Goal: Task Accomplishment & Management: Complete application form

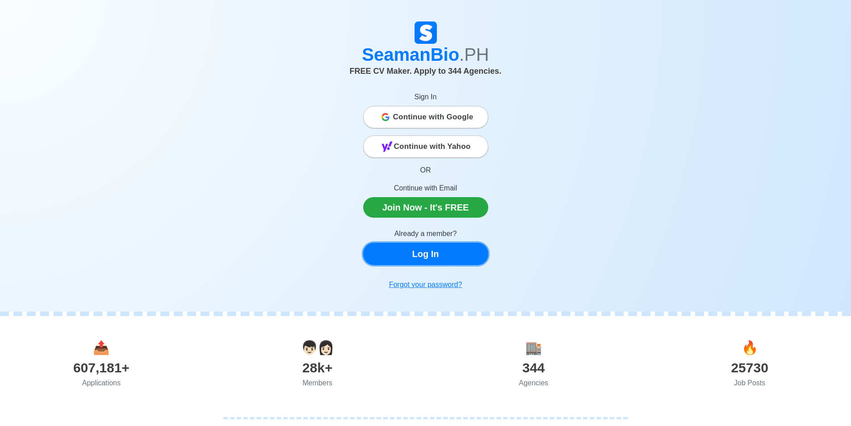
click at [434, 258] on link "Log In" at bounding box center [425, 254] width 125 height 22
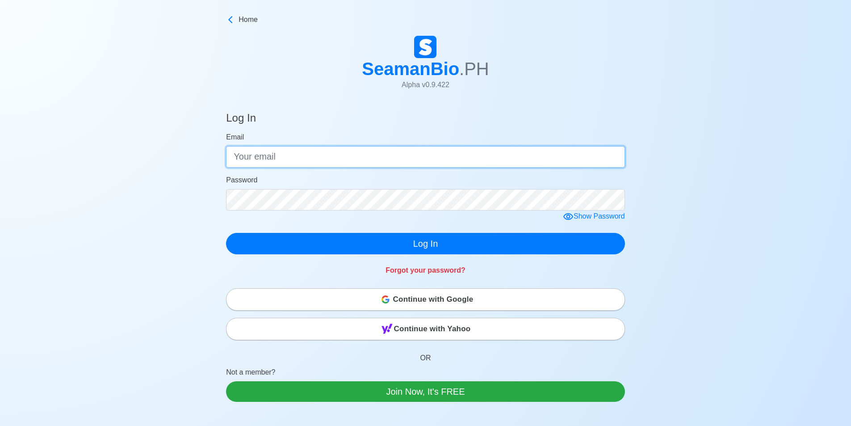
click at [409, 157] on input "Email" at bounding box center [425, 156] width 399 height 21
type input "[EMAIL_ADDRESS][DOMAIN_NAME]"
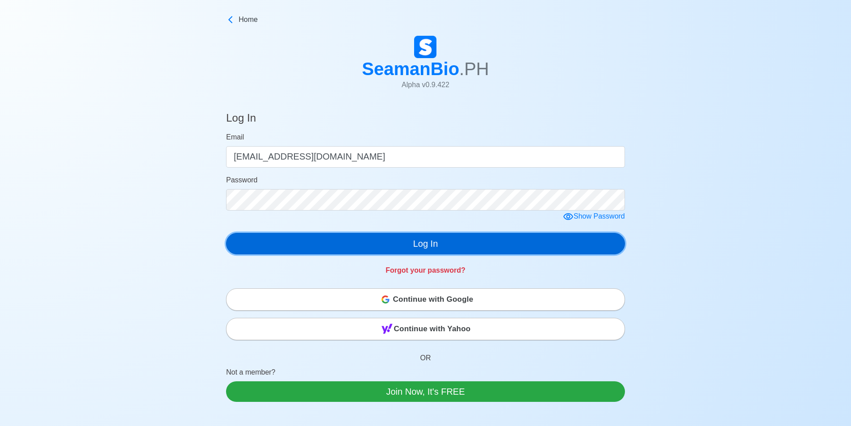
click at [409, 244] on button "Log In" at bounding box center [425, 243] width 399 height 21
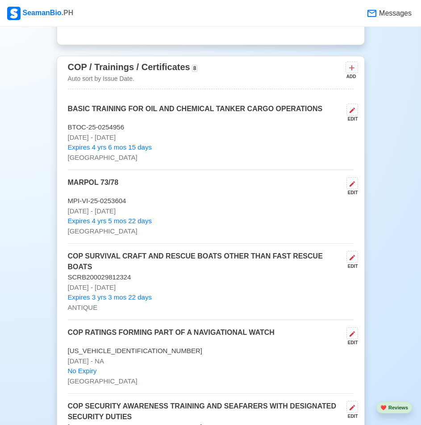
scroll to position [1474, 0]
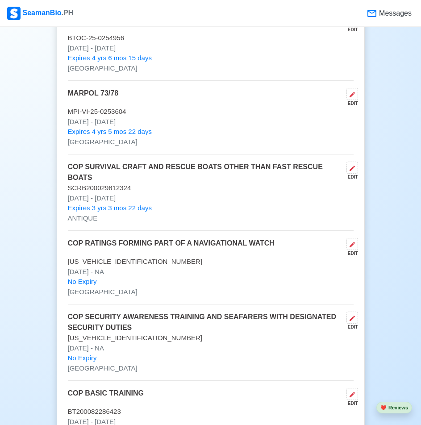
click at [130, 327] on p "COP SECURITY AWARENESS TRAINING AND SEAFARERS WITH DESIGNATED SECURITY DUTIES" at bounding box center [205, 322] width 275 height 21
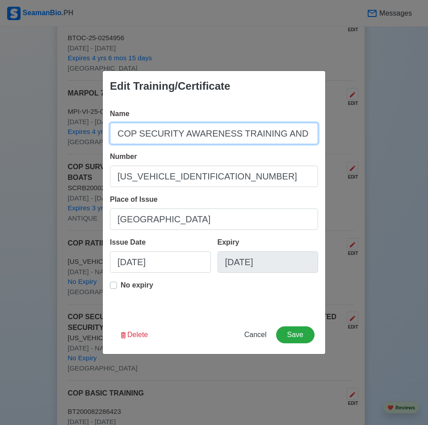
click at [136, 138] on input "COP SECURITY AWARENESS TRAINING AND SEAFARERS WITH DESIGNATED SECURITY DUTIES" at bounding box center [214, 133] width 208 height 21
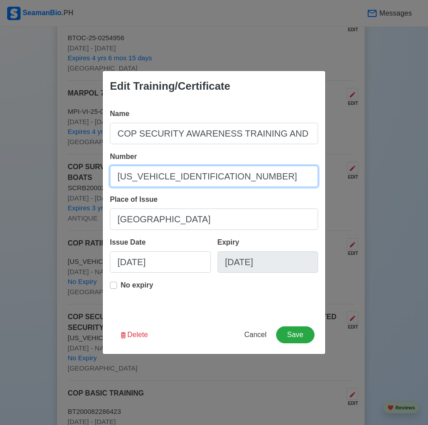
click at [160, 183] on input "[US_VEHICLE_IDENTIFICATION_NUMBER]" at bounding box center [214, 176] width 208 height 21
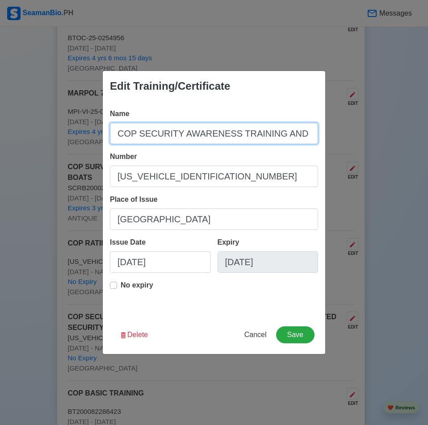
click at [216, 137] on input "COP SECURITY AWARENESS TRAINING AND SEAFARERS WITH DESIGNATED SECURITY DUTIES" at bounding box center [214, 133] width 208 height 21
click at [253, 340] on button "Cancel" at bounding box center [256, 335] width 34 height 17
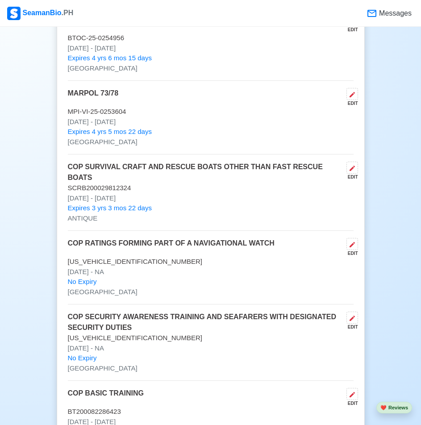
drag, startPoint x: 25, startPoint y: 237, endPoint x: 42, endPoint y: 232, distance: 18.7
click at [132, 243] on p "COP RATINGS FORMING PART OF A NAVIGATIONAL WATCH" at bounding box center [171, 247] width 207 height 19
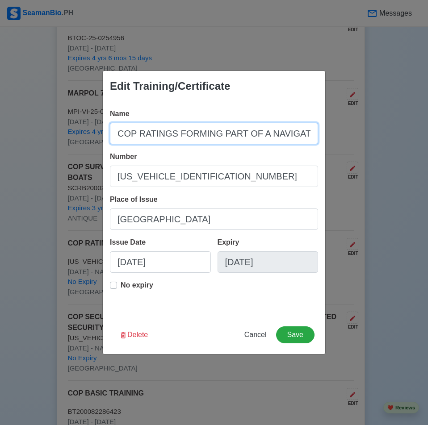
click at [180, 132] on input "COP RATINGS FORMING PART OF A NAVIGATIONAL WATCH" at bounding box center [214, 133] width 208 height 21
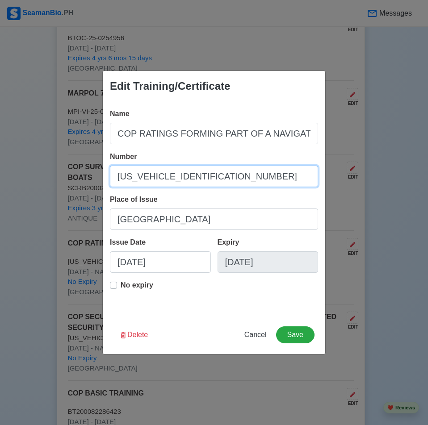
click at [176, 177] on input "[US_VEHICLE_IDENTIFICATION_NUMBER]" at bounding box center [214, 176] width 208 height 21
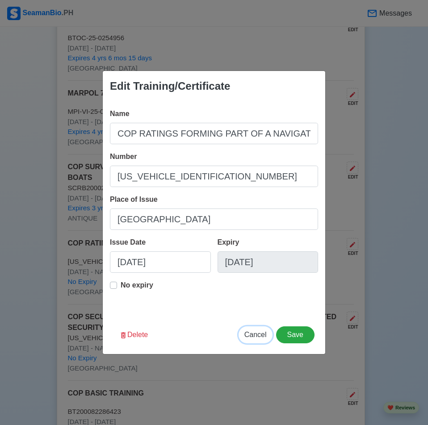
click at [257, 338] on span "Cancel" at bounding box center [255, 335] width 22 height 8
type input "[DATE]"
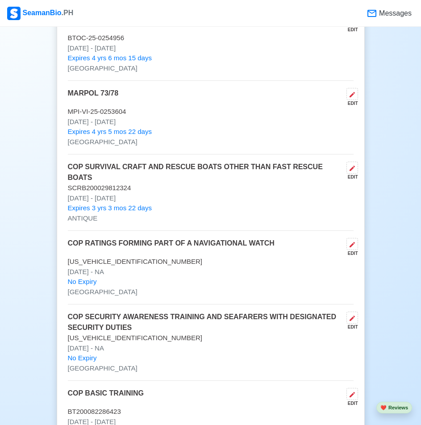
scroll to position [1340, 0]
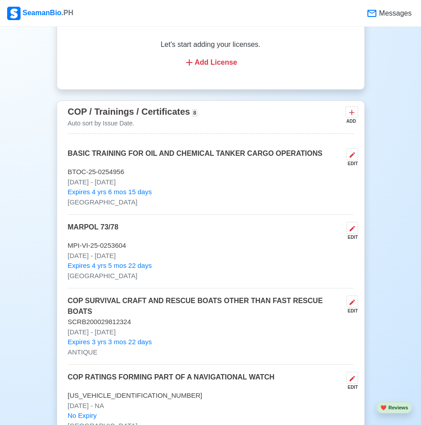
click at [135, 162] on p "BASIC TRAINING FOR OIL AND CHEMICAL TANKER CARGO OPERATIONS" at bounding box center [195, 157] width 255 height 19
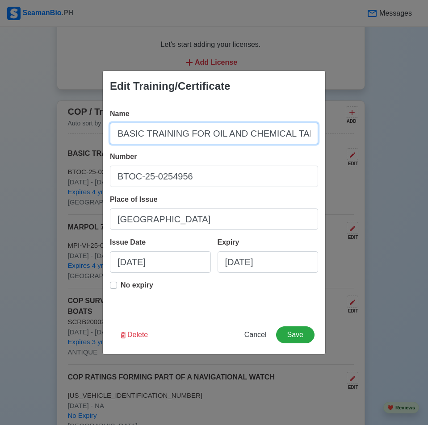
click at [159, 139] on input "BASIC TRAINING FOR OIL AND CHEMICAL TANKER CARGO OPERATIONS" at bounding box center [214, 133] width 208 height 21
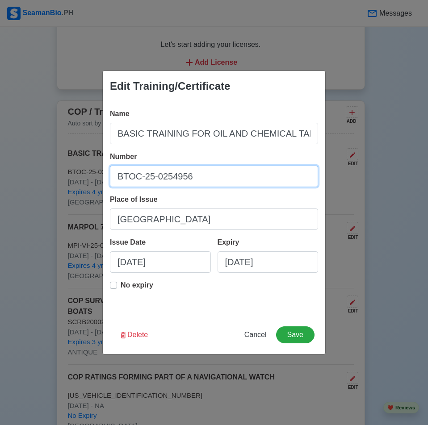
click at [222, 185] on input "BTOC-25-0254956" at bounding box center [214, 176] width 208 height 21
type input "BTOC200016441225"
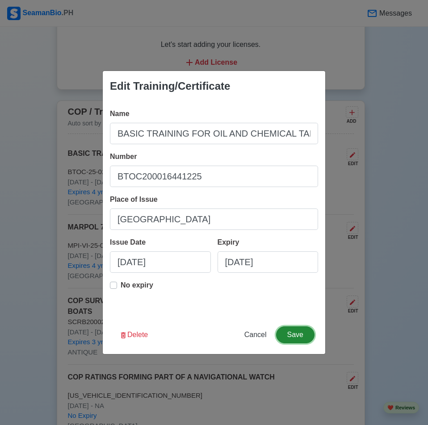
click at [302, 337] on button "Save" at bounding box center [295, 335] width 38 height 17
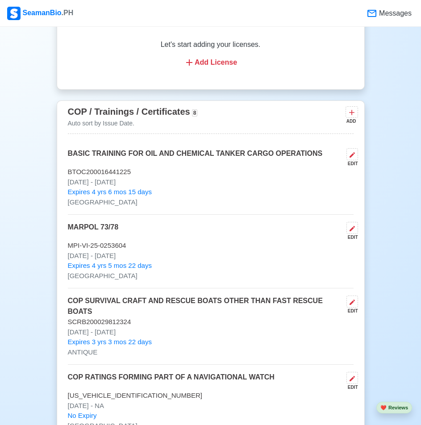
click at [128, 306] on p "COP SURVIVAL CRAFT AND RESCUE BOATS OTHER THAN FAST RESCUE BOATS" at bounding box center [205, 306] width 275 height 21
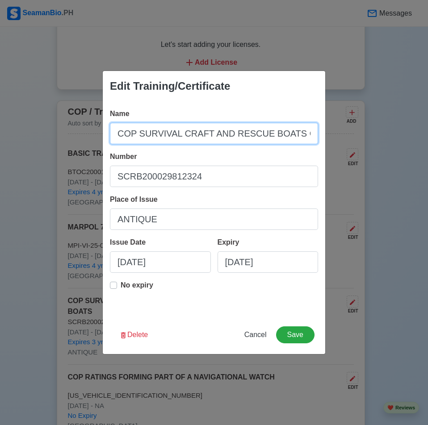
click at [167, 135] on input "COP SURVIVAL CRAFT AND RESCUE BOATS OTHER THAN FAST RESCUE BOATS" at bounding box center [214, 133] width 208 height 21
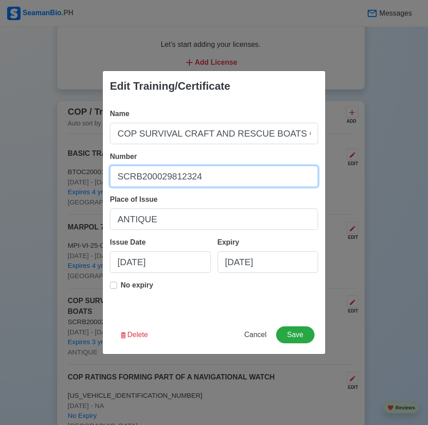
drag, startPoint x: 192, startPoint y: 176, endPoint x: 186, endPoint y: 177, distance: 6.1
click at [192, 176] on input "SCRB200029812324" at bounding box center [214, 176] width 208 height 21
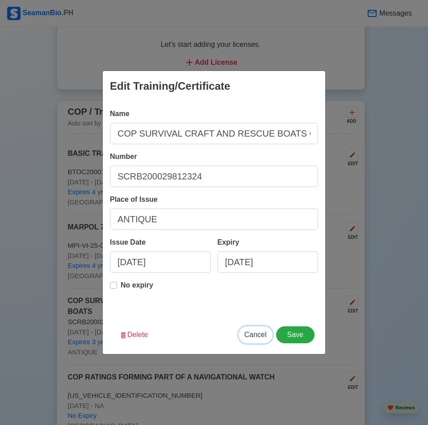
click at [254, 340] on button "Cancel" at bounding box center [256, 335] width 34 height 17
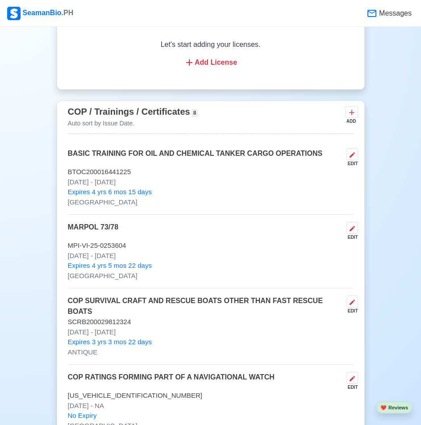
click at [137, 241] on div "MARPOL 73/78 EDIT" at bounding box center [211, 231] width 286 height 19
click at [120, 237] on div "MARPOL 73/78 EDIT" at bounding box center [211, 231] width 286 height 19
click at [116, 233] on p "MARPOL 73/78" at bounding box center [93, 231] width 51 height 19
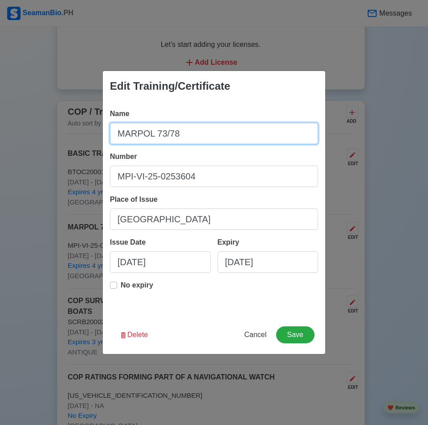
click at [163, 131] on input "MARPOL 73/78" at bounding box center [214, 133] width 208 height 21
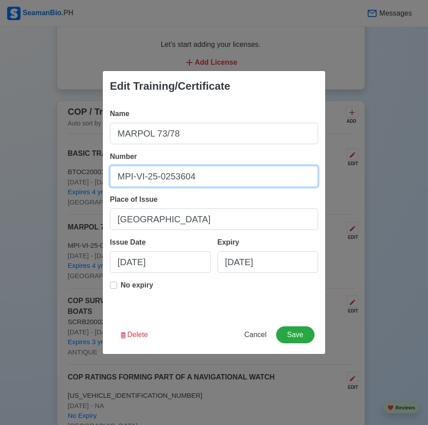
click at [155, 184] on input "MPI-VI-25-0253604" at bounding box center [214, 176] width 208 height 21
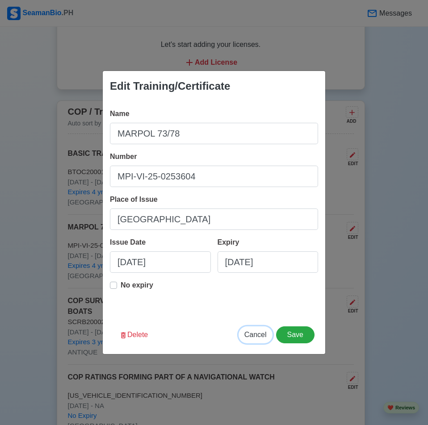
click at [261, 340] on button "Cancel" at bounding box center [256, 335] width 34 height 17
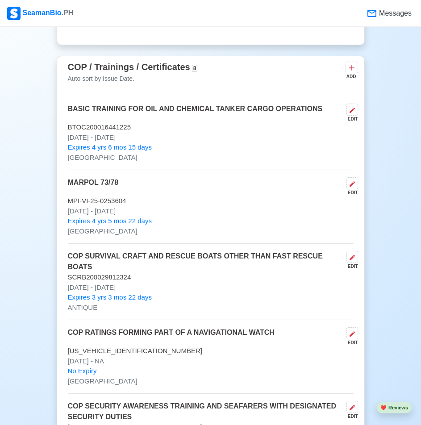
scroll to position [1429, 0]
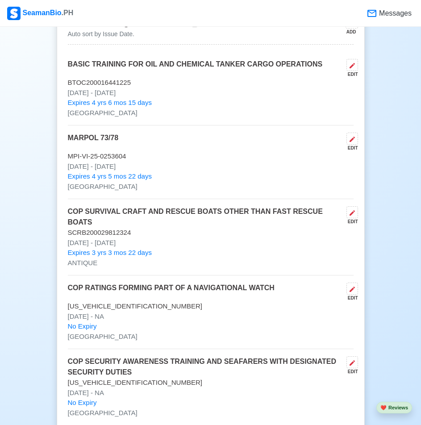
click at [156, 368] on p "COP SECURITY AWARENESS TRAINING AND SEAFARERS WITH DESIGNATED SECURITY DUTIES" at bounding box center [205, 366] width 275 height 21
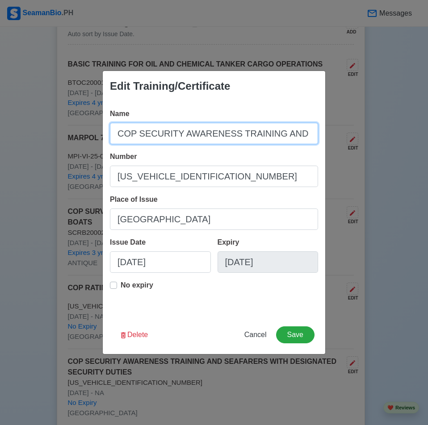
click at [136, 130] on input "COP SECURITY AWARENESS TRAINING AND SEAFARERS WITH DESIGNATED SECURITY DUTIES" at bounding box center [214, 133] width 208 height 21
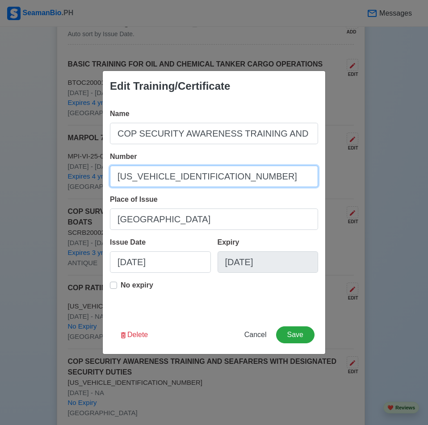
click at [179, 180] on input "[US_VEHICLE_IDENTIFICATION_NUMBER]" at bounding box center [214, 176] width 208 height 21
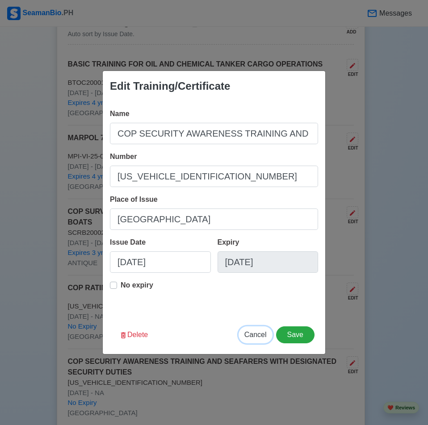
click at [247, 331] on span "Cancel" at bounding box center [255, 335] width 22 height 8
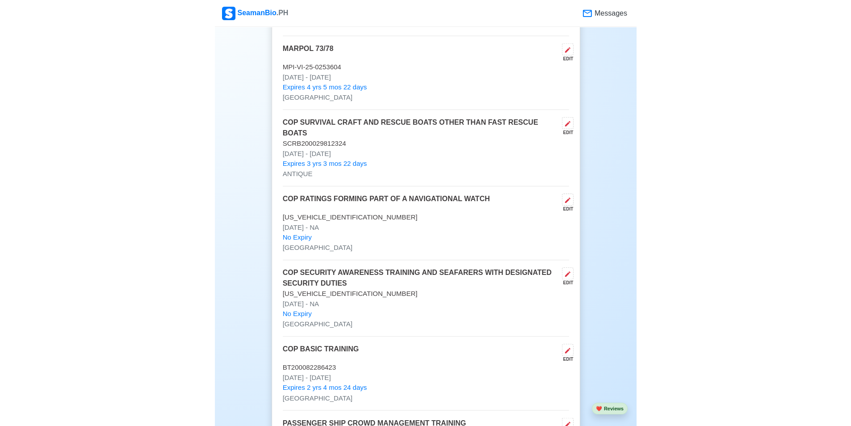
scroll to position [1563, 0]
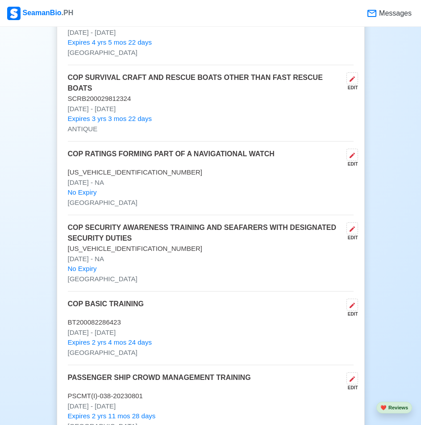
click at [151, 314] on div "COP BASIC TRAINING EDIT" at bounding box center [211, 308] width 286 height 19
click at [143, 305] on div "COP BASIC TRAINING EDIT" at bounding box center [211, 308] width 286 height 19
click at [133, 306] on p "COP BASIC TRAINING" at bounding box center [106, 308] width 76 height 19
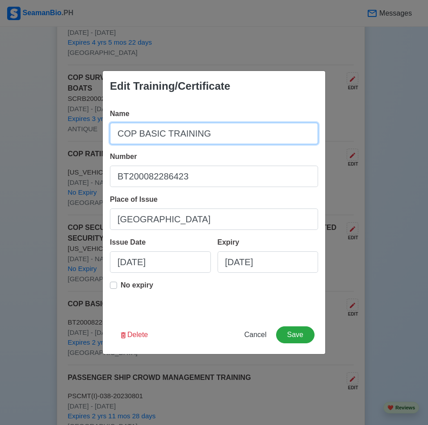
click at [151, 130] on input "COP BASIC TRAINING" at bounding box center [214, 133] width 208 height 21
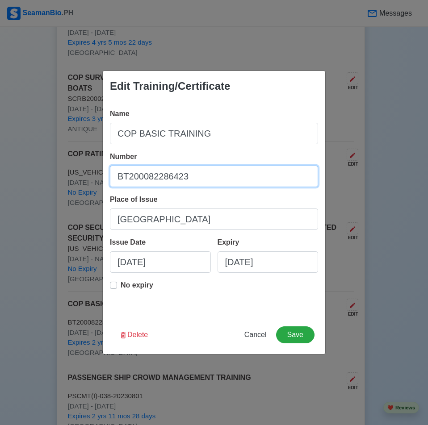
drag, startPoint x: 202, startPoint y: 180, endPoint x: -186, endPoint y: 254, distance: 395.0
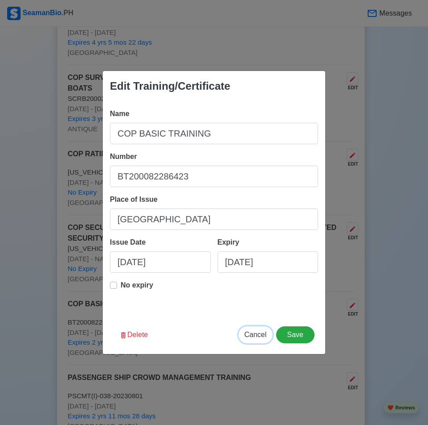
click at [264, 339] on span "Cancel" at bounding box center [255, 335] width 22 height 8
